Goal: Task Accomplishment & Management: Manage account settings

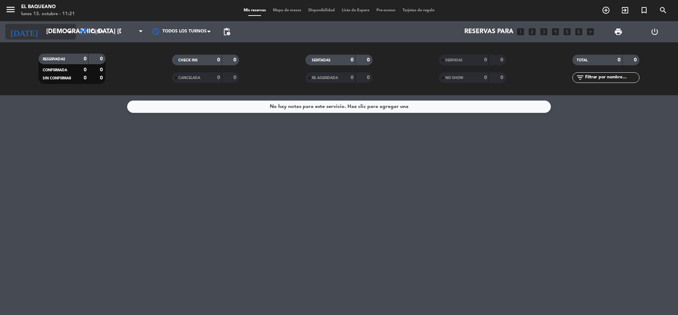
click at [65, 34] on input "[DEMOGRAPHIC_DATA] [DATE]" at bounding box center [84, 32] width 82 height 14
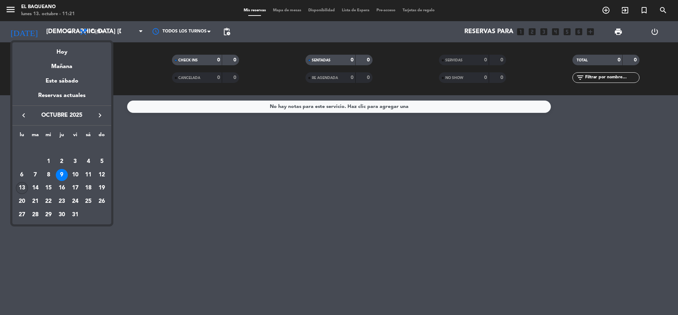
click at [19, 187] on div "13" at bounding box center [22, 188] width 12 height 12
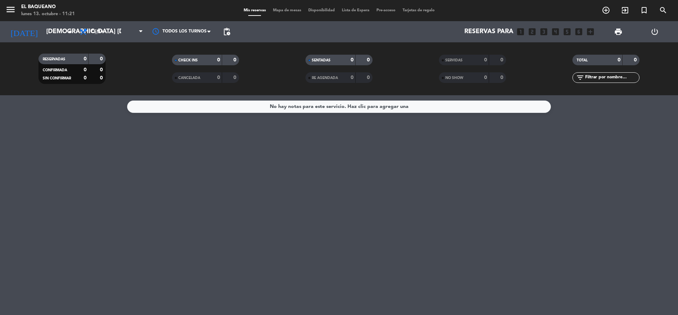
type input "lun. [DATE]"
click at [104, 36] on span "Cena" at bounding box center [111, 32] width 71 height 16
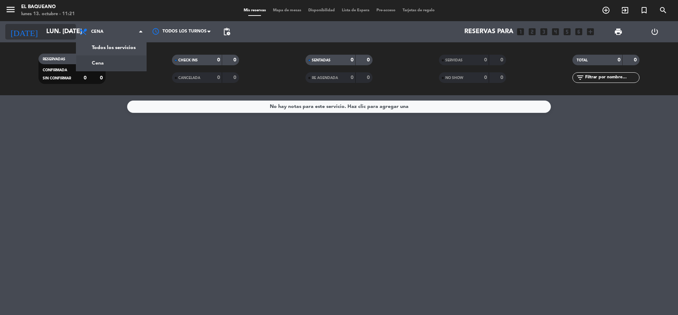
click at [70, 36] on input "lun. [DATE]" at bounding box center [84, 32] width 82 height 14
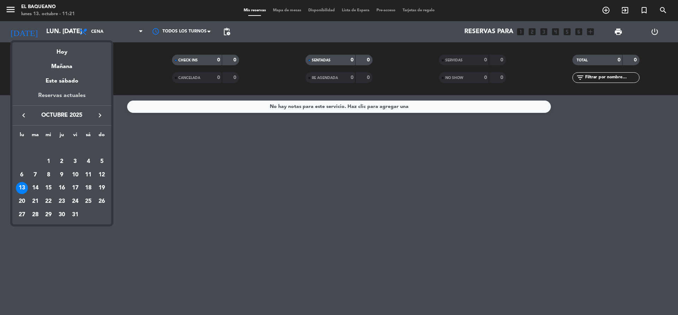
click at [73, 92] on div "Reservas actuales" at bounding box center [61, 98] width 99 height 14
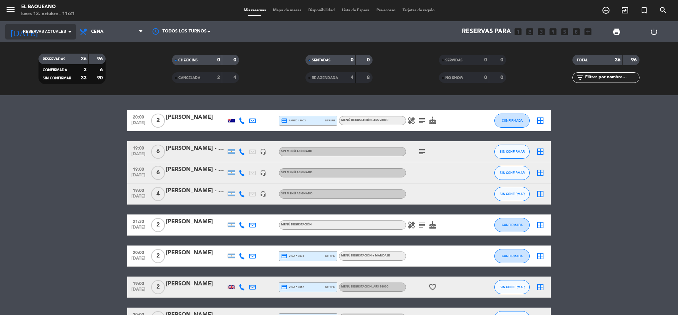
click at [62, 31] on span "Reservas actuales" at bounding box center [44, 32] width 43 height 6
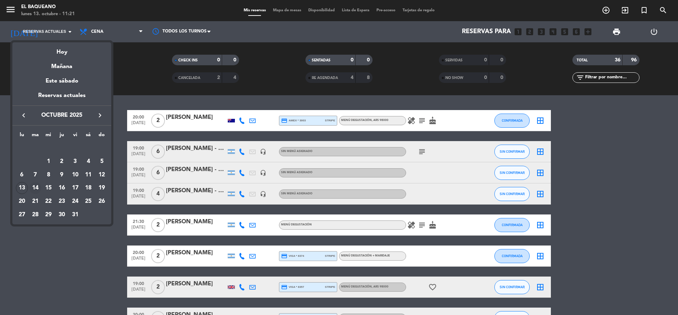
click at [31, 187] on div "14" at bounding box center [35, 188] width 12 height 12
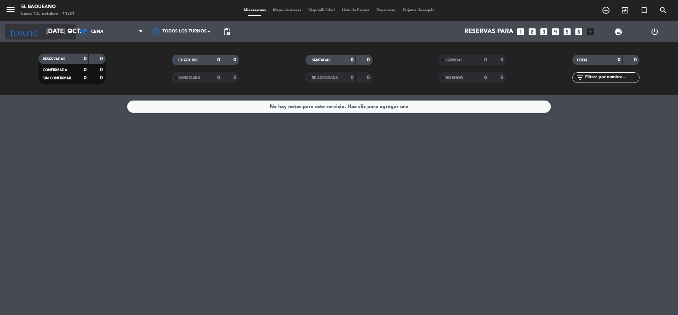
click at [70, 33] on icon "arrow_drop_down" at bounding box center [70, 32] width 8 height 8
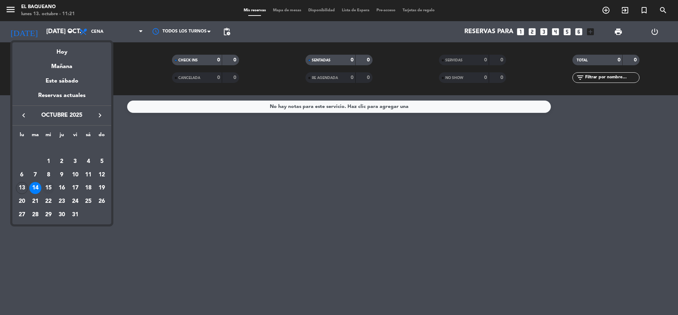
click at [47, 189] on div "15" at bounding box center [48, 188] width 12 height 12
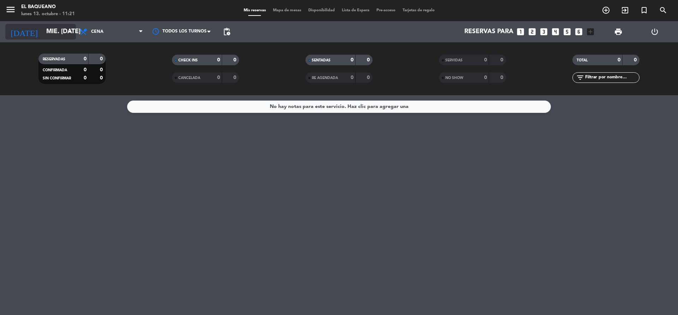
click at [62, 33] on input "mié. [DATE]" at bounding box center [84, 32] width 82 height 14
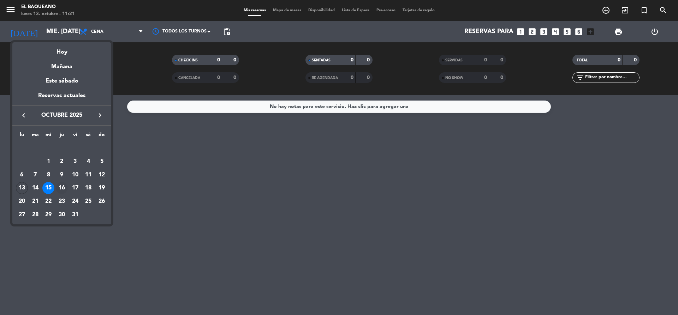
click at [62, 190] on div "16" at bounding box center [62, 188] width 12 height 12
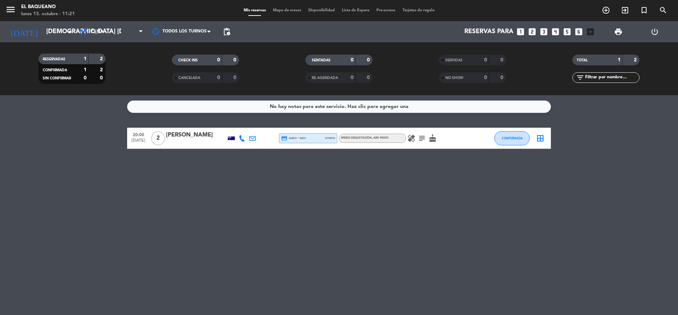
click at [412, 138] on icon "healing" at bounding box center [411, 138] width 8 height 8
click at [423, 138] on icon "subject" at bounding box center [422, 138] width 8 height 8
click at [411, 139] on icon "healing" at bounding box center [411, 138] width 8 height 8
click at [421, 140] on icon "subject" at bounding box center [422, 138] width 8 height 8
click at [430, 140] on icon "cake" at bounding box center [432, 138] width 8 height 8
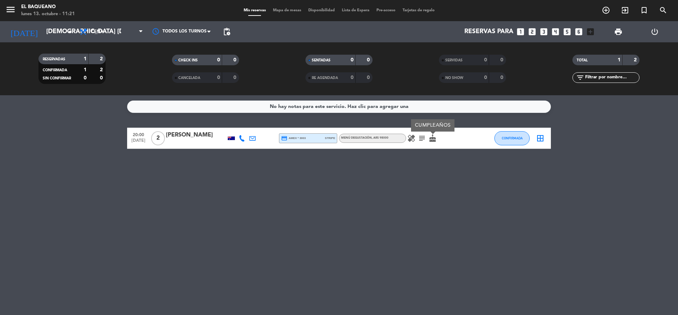
click at [394, 196] on div "No hay notas para este servicio. Haz clic para agregar una 20:00 [DATE] 2 [PERS…" at bounding box center [339, 205] width 678 height 220
click at [66, 34] on icon "arrow_drop_down" at bounding box center [70, 32] width 8 height 8
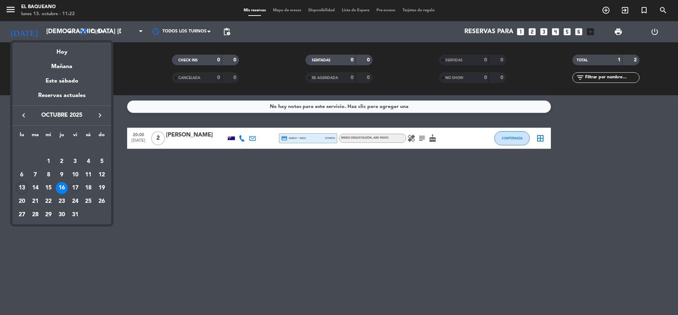
click at [72, 188] on div "17" at bounding box center [75, 188] width 12 height 12
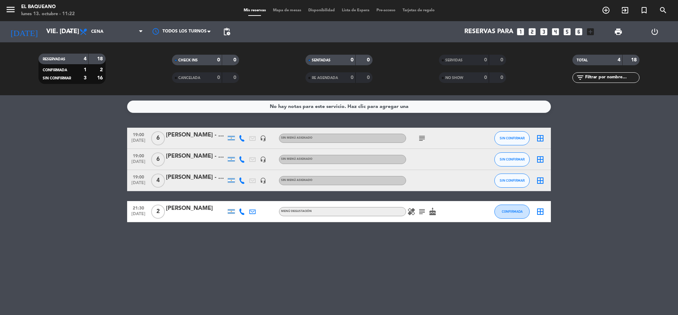
click at [421, 139] on icon "subject" at bounding box center [422, 138] width 8 height 8
click at [444, 153] on div "dos personas celiacas / respondido" at bounding box center [422, 151] width 84 height 7
click at [421, 214] on icon "subject" at bounding box center [422, 212] width 8 height 8
click at [432, 213] on icon "cake" at bounding box center [432, 212] width 8 height 8
click at [406, 212] on div "Menú degustación" at bounding box center [342, 211] width 127 height 9
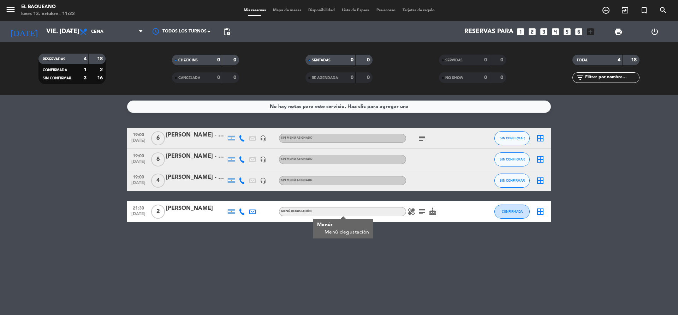
click at [412, 212] on icon "healing" at bounding box center [411, 212] width 8 height 8
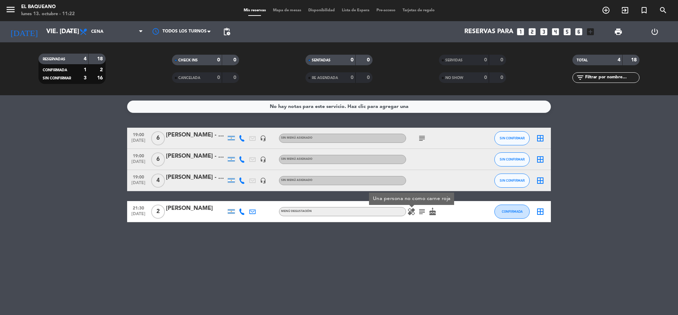
click at [419, 213] on icon "subject" at bounding box center [422, 212] width 8 height 8
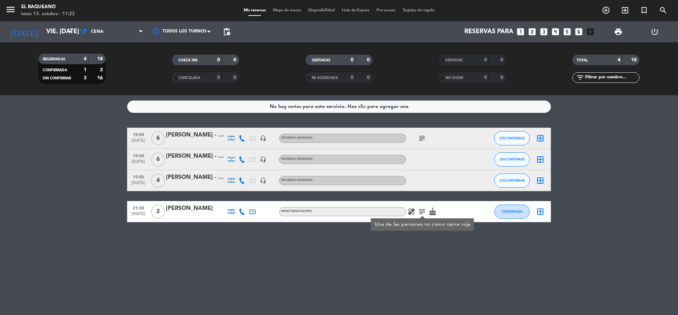
click at [365, 268] on div "No hay notas para este servicio. Haz clic para agregar una 19:00 [DATE] 6 [PERS…" at bounding box center [339, 205] width 678 height 220
click at [64, 35] on input "vie. [DATE]" at bounding box center [84, 32] width 82 height 14
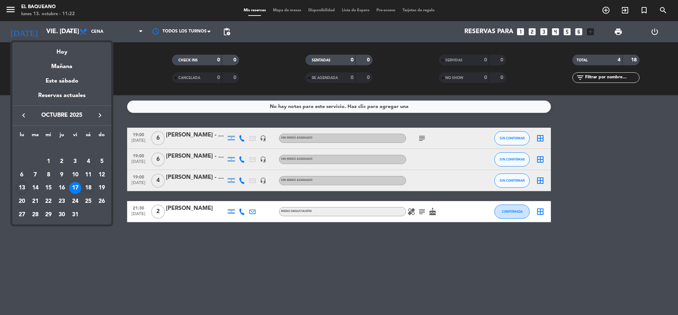
click at [89, 186] on div "18" at bounding box center [88, 188] width 12 height 12
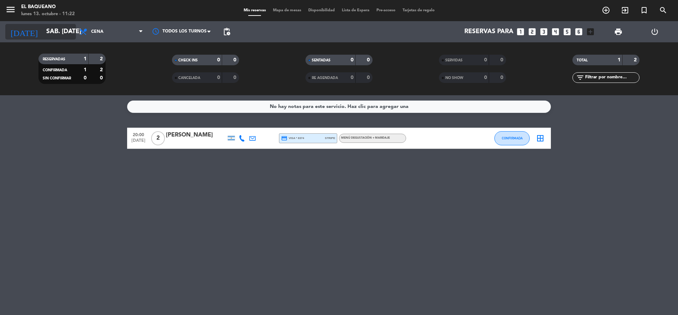
click at [69, 31] on icon "arrow_drop_down" at bounding box center [70, 32] width 8 height 8
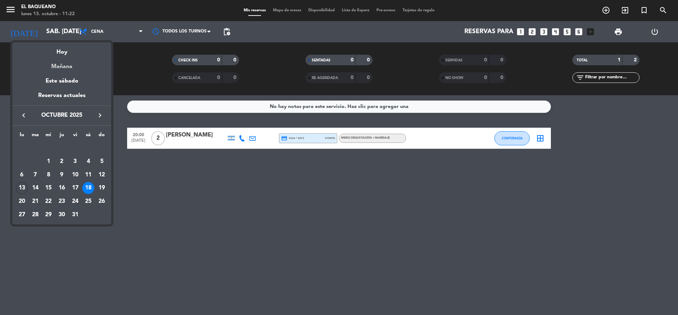
click at [64, 66] on div "Mañana" at bounding box center [61, 64] width 99 height 14
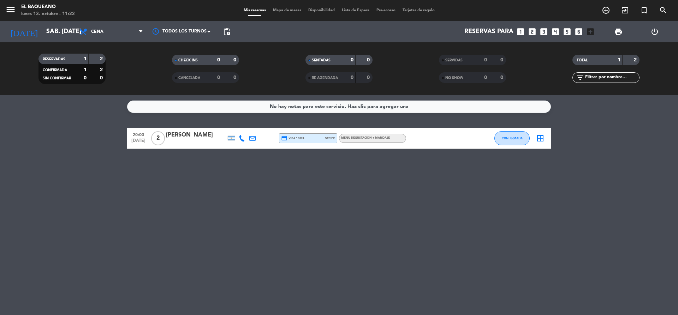
type input "[DATE] oct."
